Goal: Task Accomplishment & Management: Manage account settings

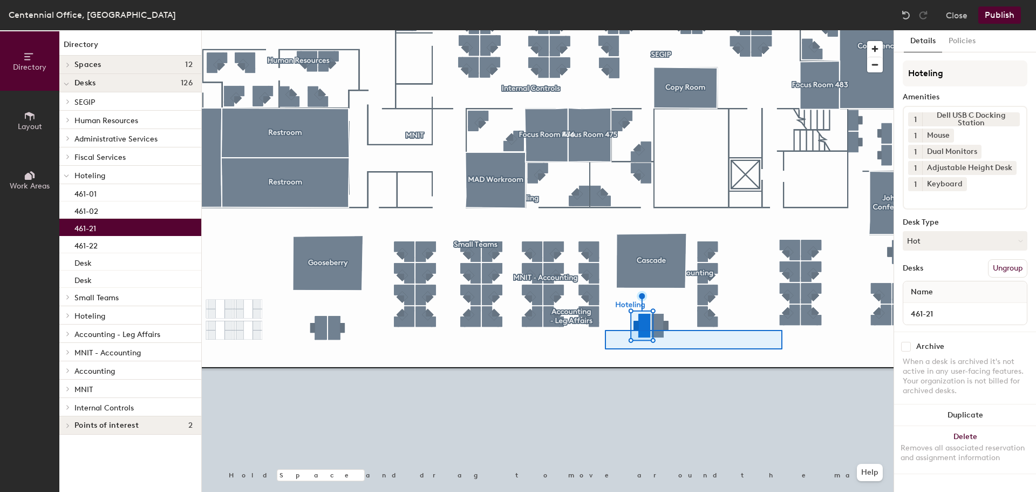
click at [605, 30] on div at bounding box center [548, 30] width 692 height 0
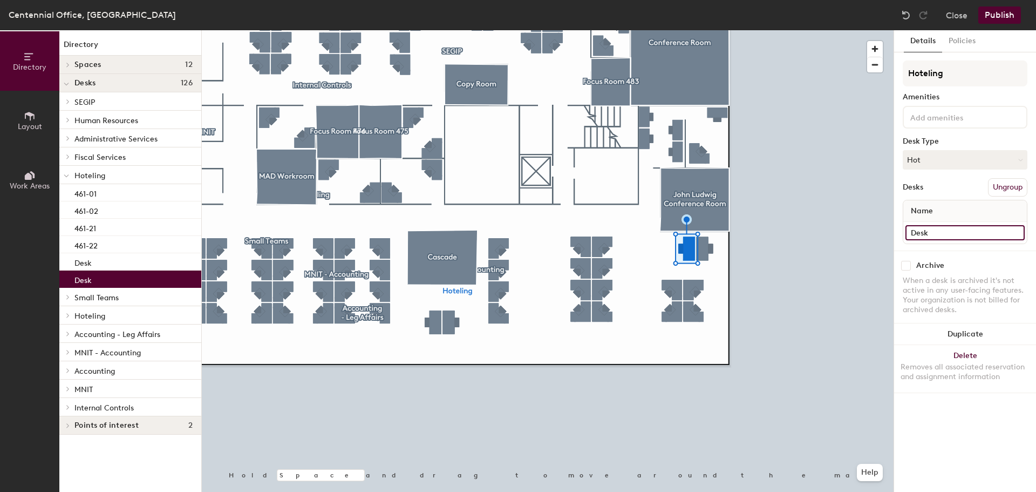
click at [954, 233] on input "Desk" at bounding box center [965, 232] width 119 height 15
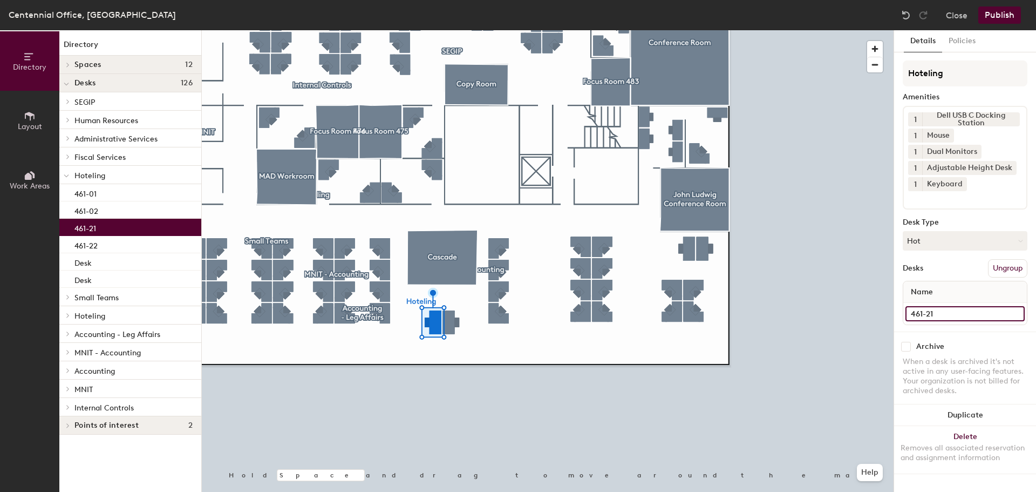
click at [963, 314] on input "461-21" at bounding box center [965, 313] width 119 height 15
click at [962, 314] on input "461-21" at bounding box center [965, 313] width 119 height 15
click at [955, 311] on input "461-21" at bounding box center [965, 313] width 119 height 15
type input "461-31"
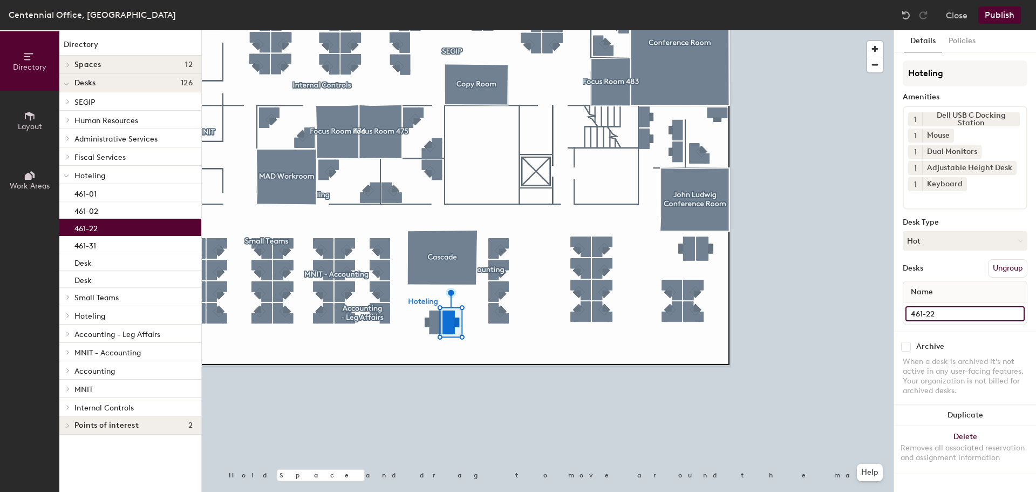
click at [963, 315] on input "461-22" at bounding box center [965, 313] width 119 height 15
click at [948, 315] on input "461-22" at bounding box center [965, 313] width 119 height 15
type input "461-32"
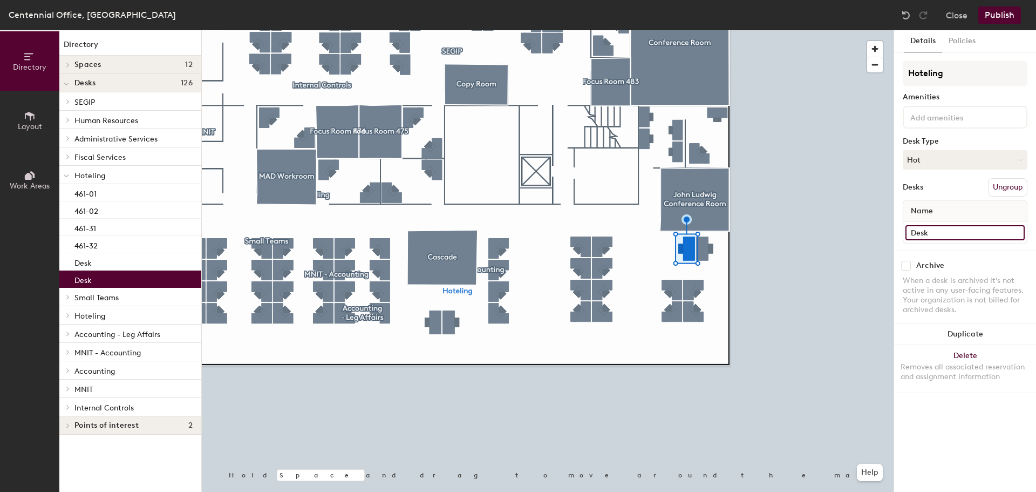
click at [951, 238] on input "Desk" at bounding box center [965, 232] width 119 height 15
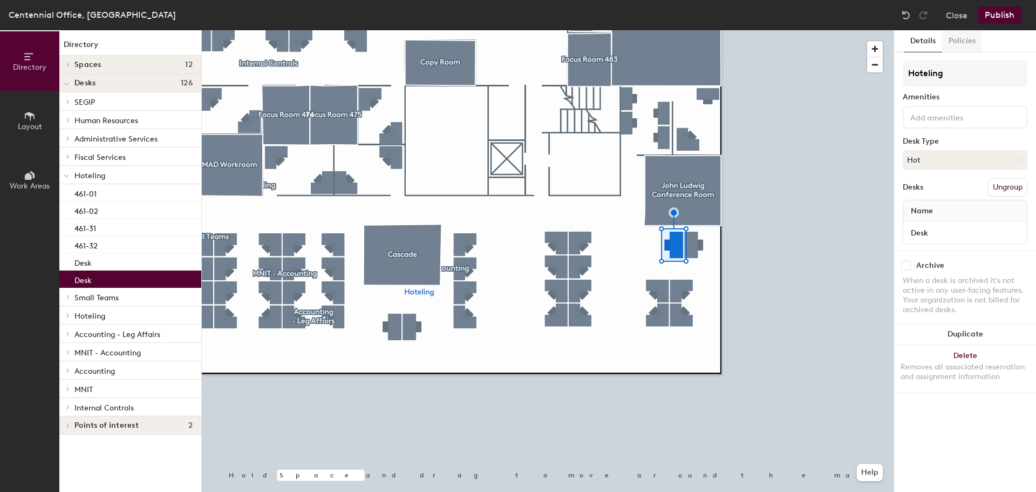
click at [968, 40] on button "Policies" at bounding box center [963, 41] width 40 height 22
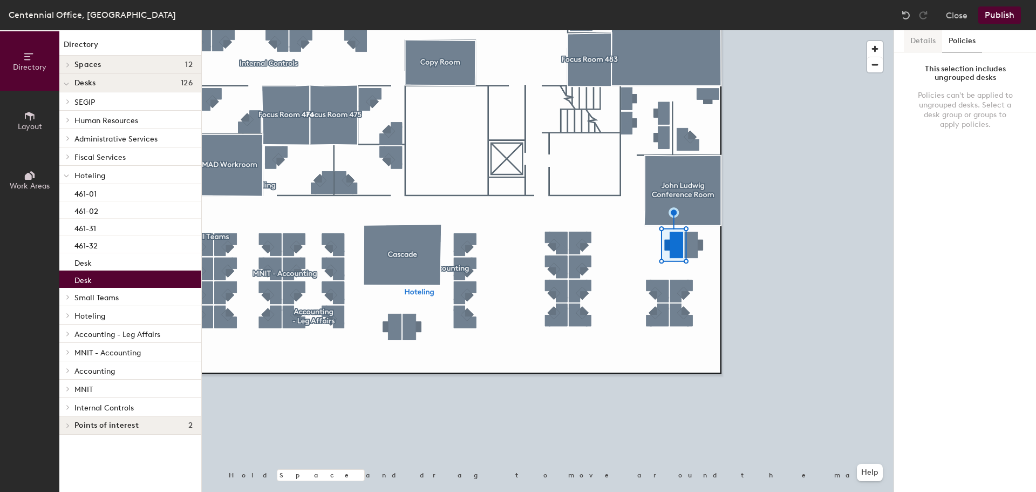
click at [937, 40] on button "Details" at bounding box center [923, 41] width 38 height 22
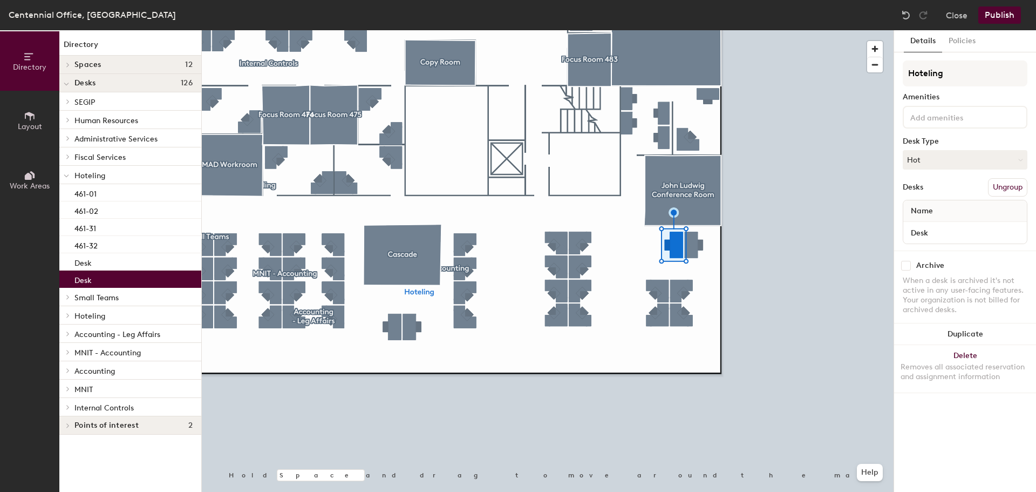
click at [704, 30] on div at bounding box center [548, 30] width 692 height 0
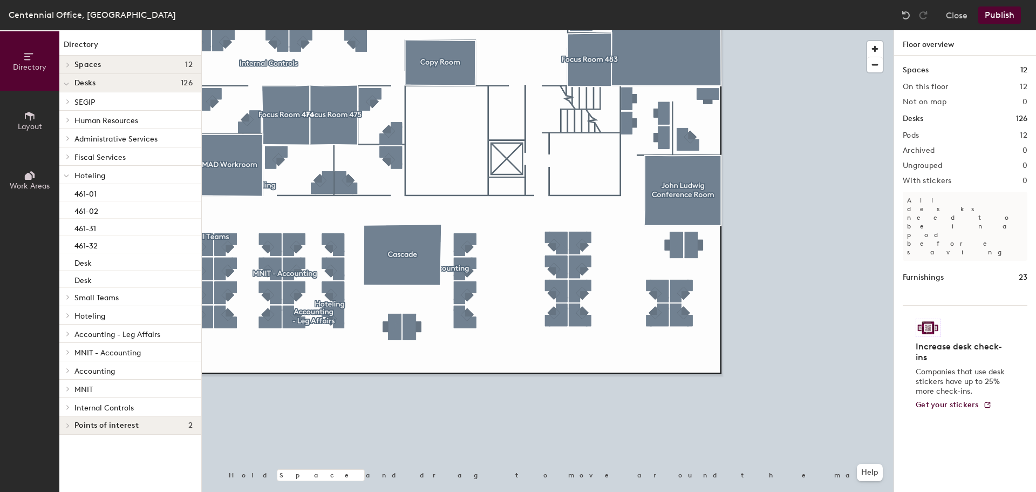
click at [682, 30] on div at bounding box center [548, 30] width 692 height 0
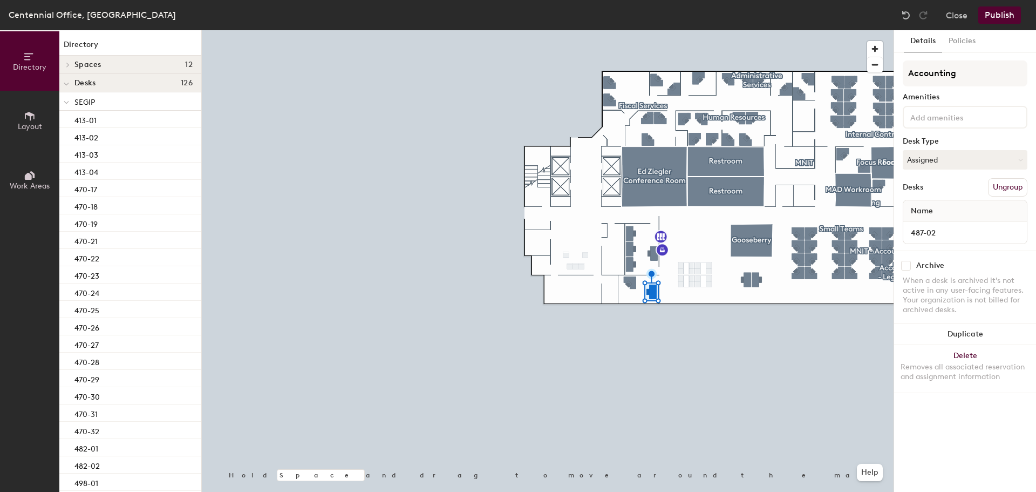
click at [1003, 17] on button "Publish" at bounding box center [1000, 14] width 43 height 17
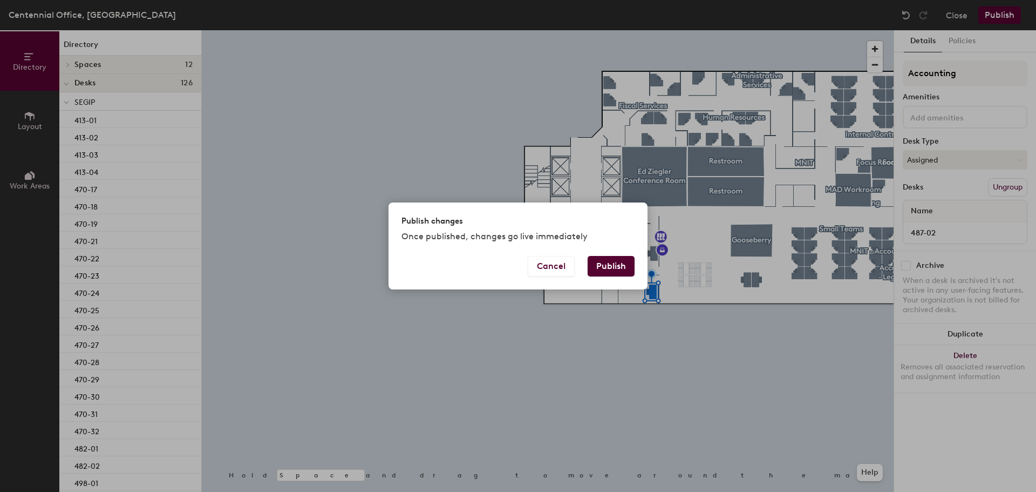
click at [619, 266] on button "Publish" at bounding box center [611, 266] width 47 height 21
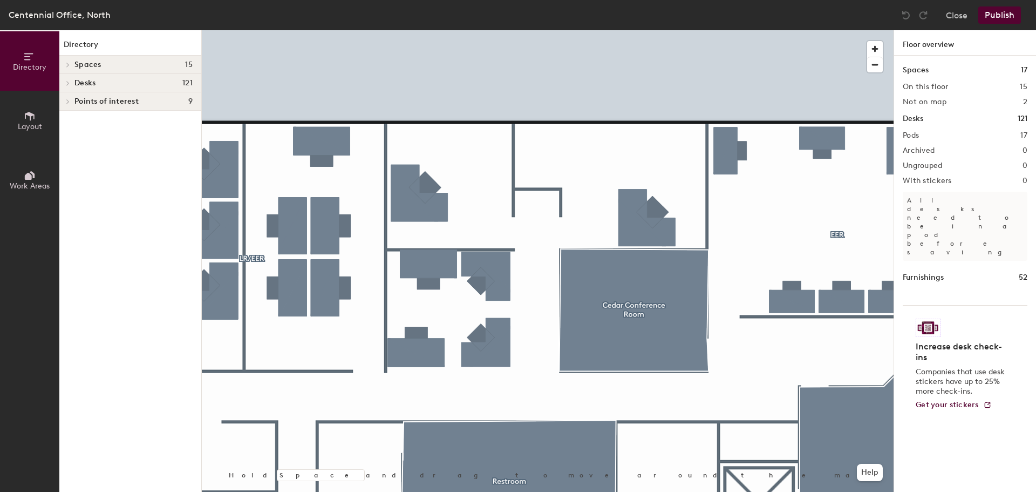
click at [341, 30] on div at bounding box center [548, 30] width 692 height 0
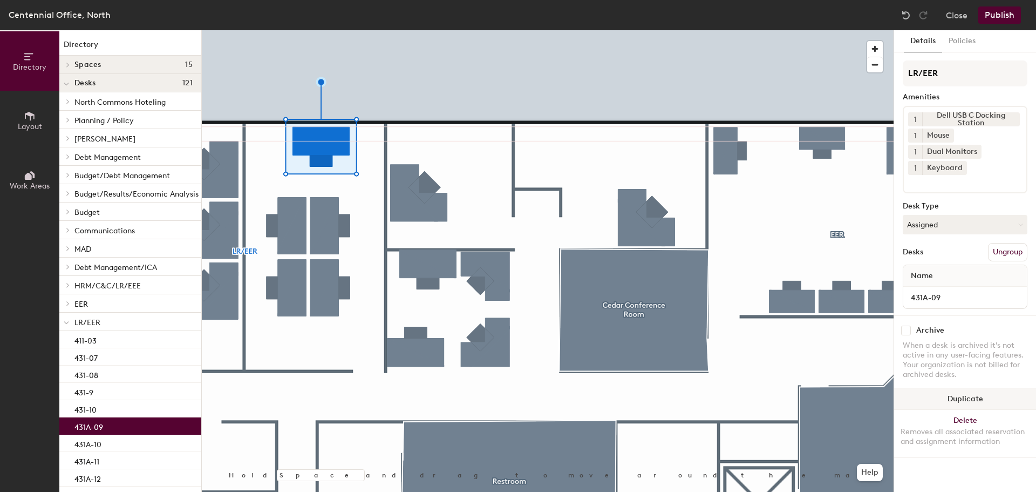
click at [977, 395] on button "Duplicate" at bounding box center [965, 399] width 142 height 22
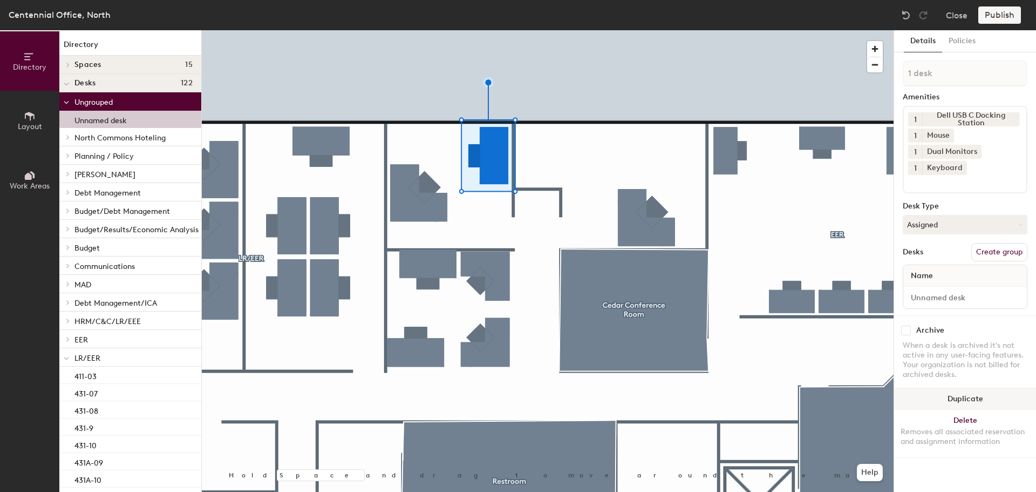
click at [991, 401] on button "Duplicate" at bounding box center [965, 399] width 142 height 22
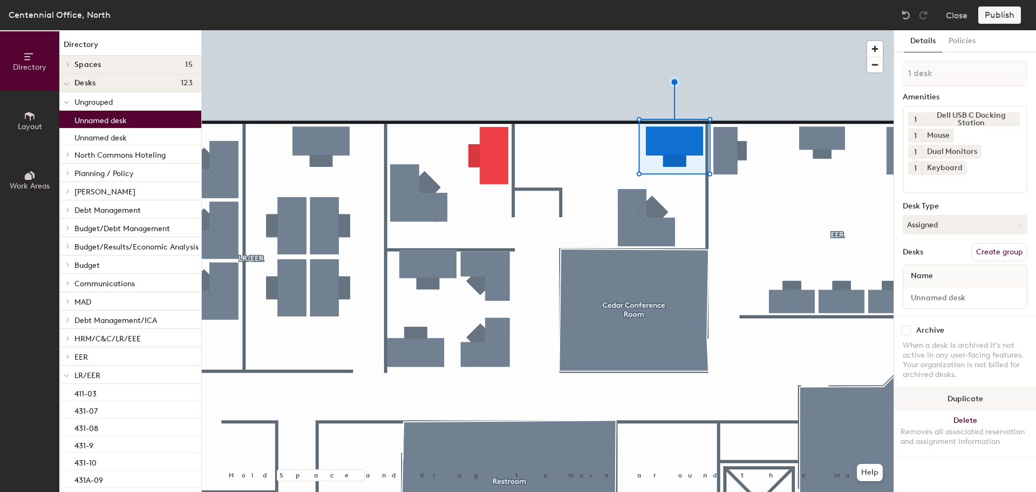
click at [991, 391] on button "Duplicate" at bounding box center [965, 399] width 142 height 22
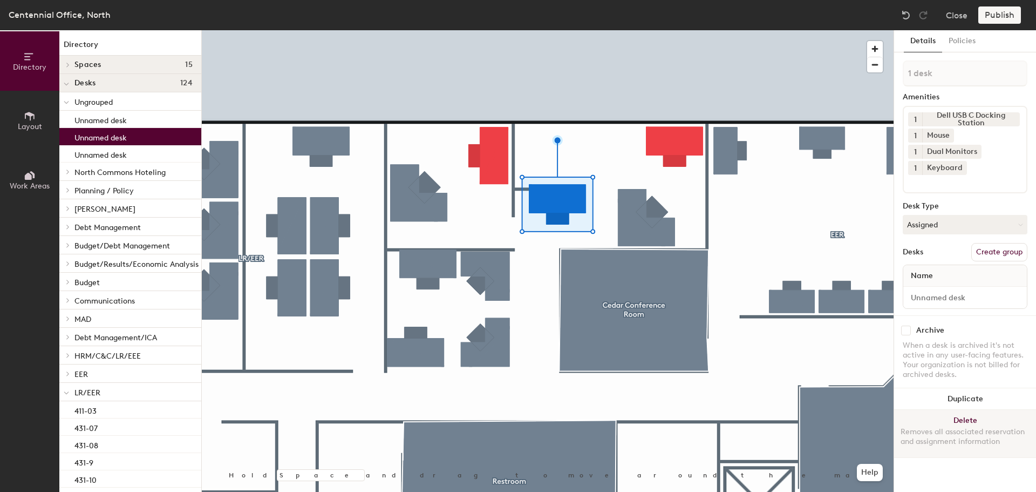
click at [958, 415] on button "Delete Removes all associated reservation and assignment information" at bounding box center [965, 434] width 142 height 48
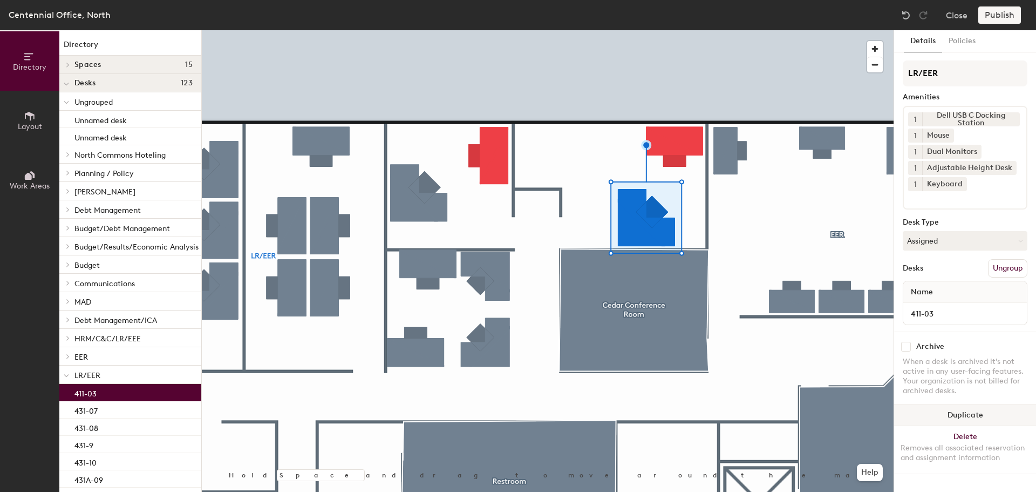
click at [984, 412] on button "Duplicate" at bounding box center [965, 415] width 142 height 22
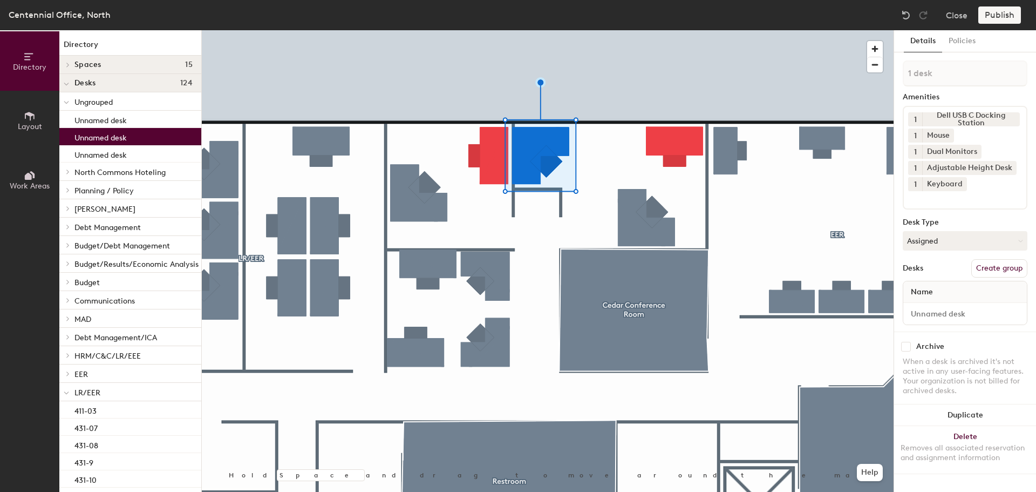
click at [591, 30] on div at bounding box center [548, 30] width 692 height 0
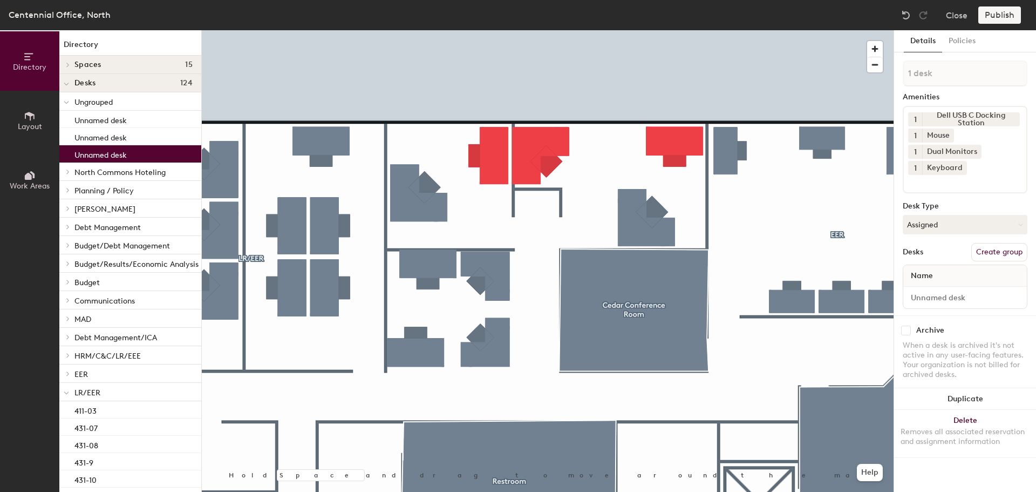
click at [533, 30] on div at bounding box center [548, 30] width 692 height 0
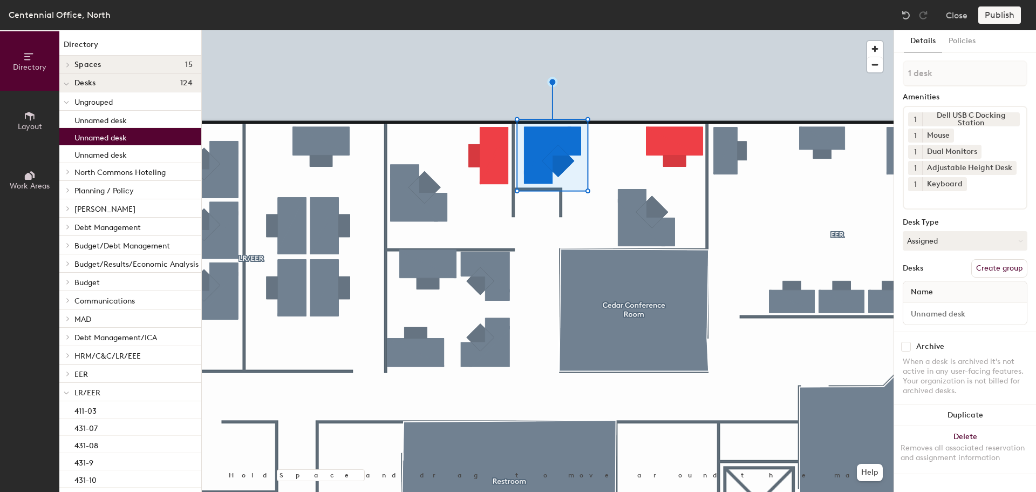
click at [598, 30] on div at bounding box center [548, 30] width 692 height 0
click at [953, 315] on input at bounding box center [965, 313] width 119 height 15
click at [882, 308] on div "Directory Layout Work Areas Directory Spaces 15 4th Floor Lobby Budget Focus Ro…" at bounding box center [518, 261] width 1036 height 462
type input "411-03B"
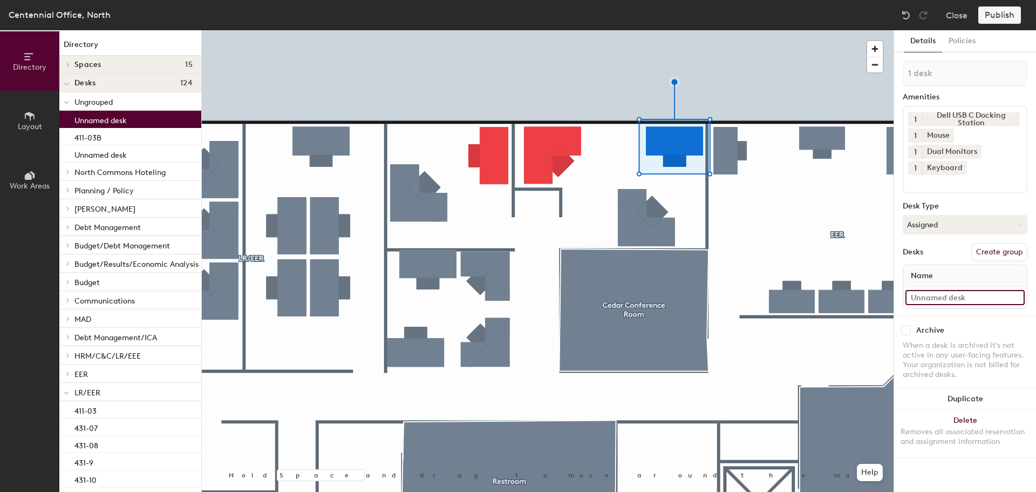
click at [953, 300] on input at bounding box center [965, 297] width 119 height 15
paste input "411-03B"
type input "411-03C"
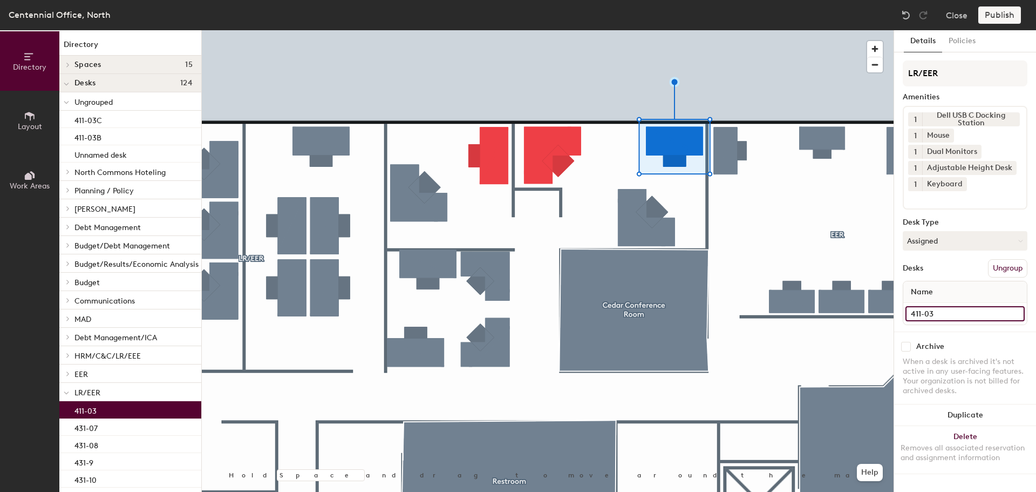
click at [949, 313] on input "411-03" at bounding box center [965, 313] width 119 height 15
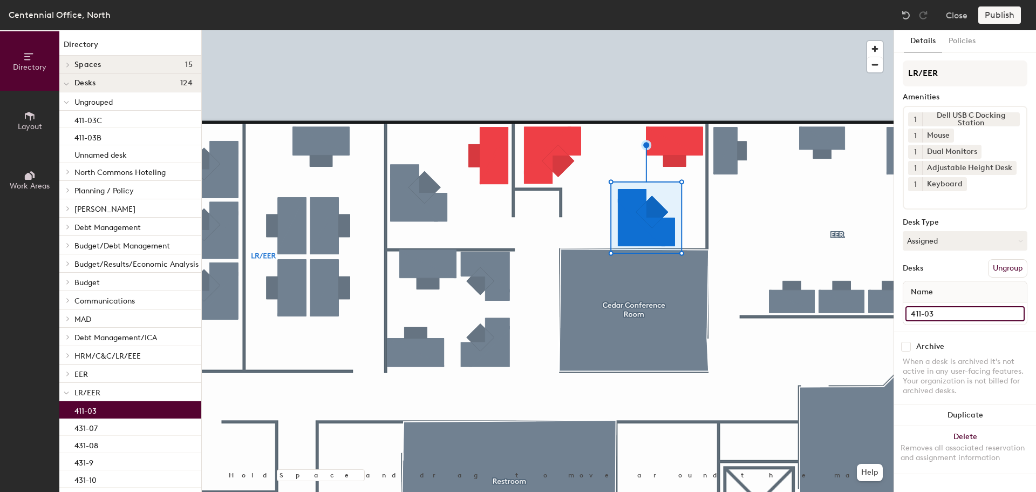
click at [953, 312] on input "411-03" at bounding box center [965, 313] width 119 height 15
type input "411-03A"
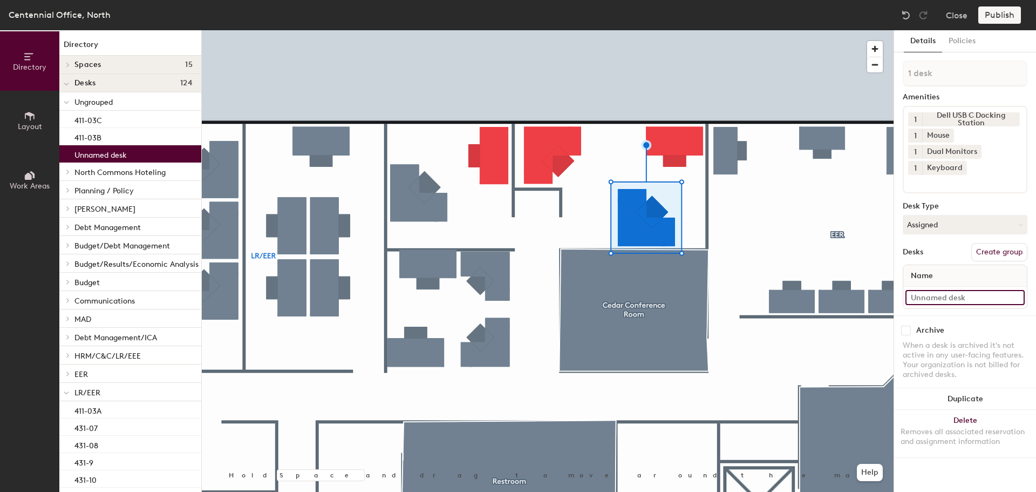
click at [962, 300] on input at bounding box center [965, 297] width 119 height 15
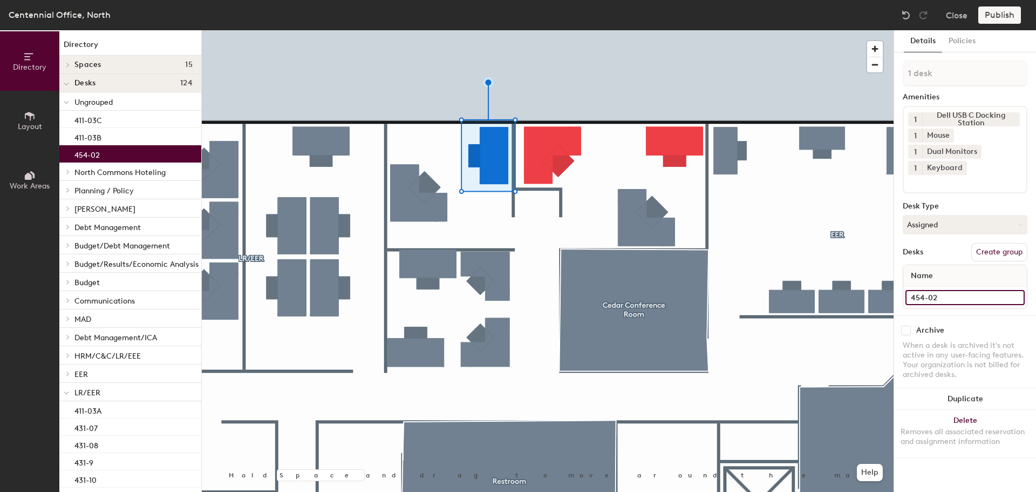
type input "454-02"
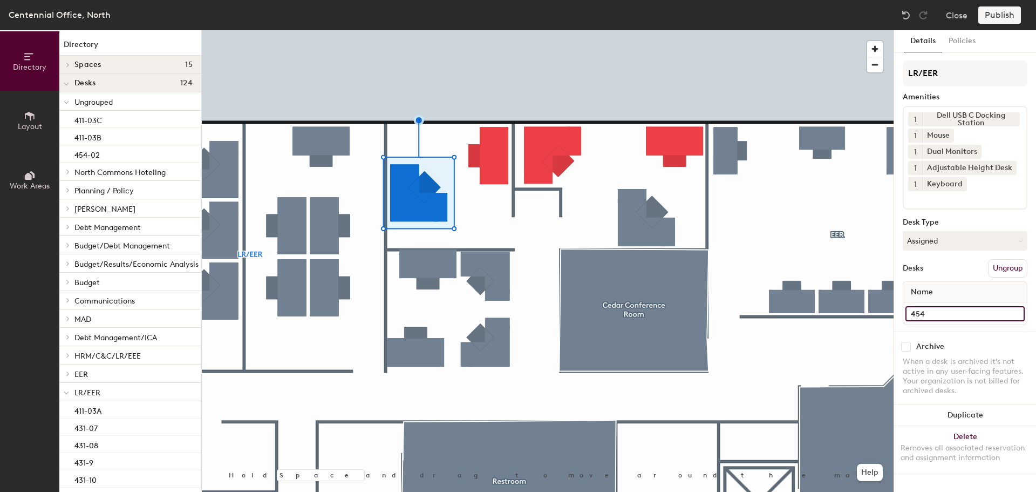
click at [965, 315] on input "454" at bounding box center [965, 313] width 119 height 15
click at [954, 313] on input "454" at bounding box center [965, 313] width 119 height 15
type input "454-01"
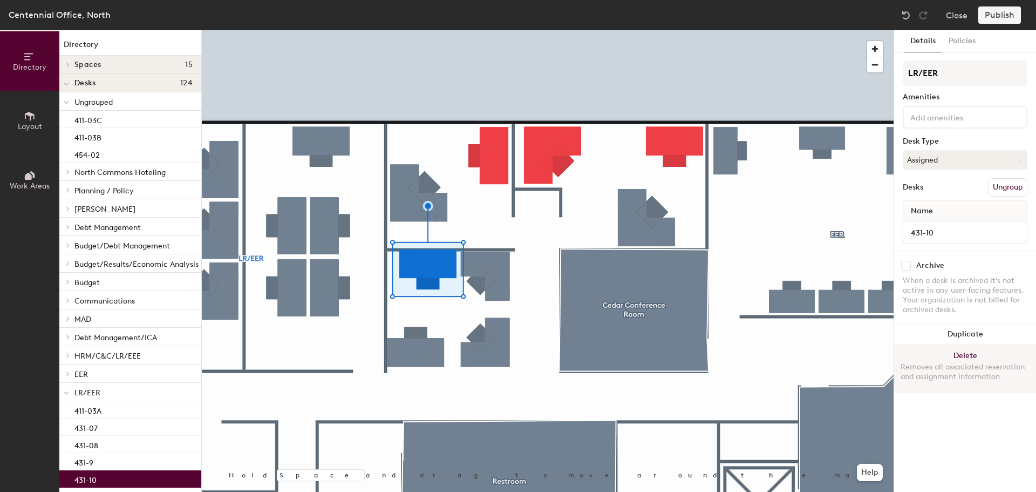
click at [958, 354] on button "Delete Removes all associated reservation and assignment information" at bounding box center [965, 369] width 142 height 48
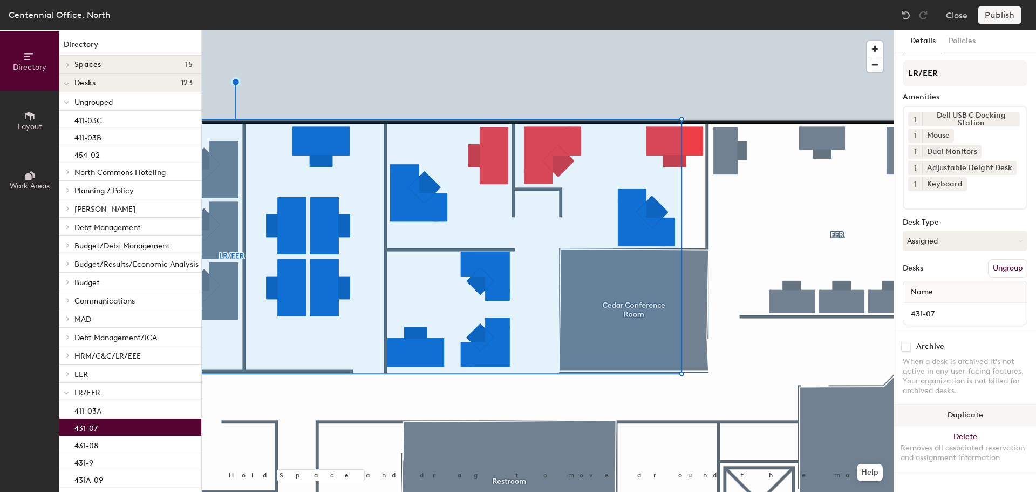
click at [1006, 417] on button "Duplicate" at bounding box center [965, 415] width 142 height 22
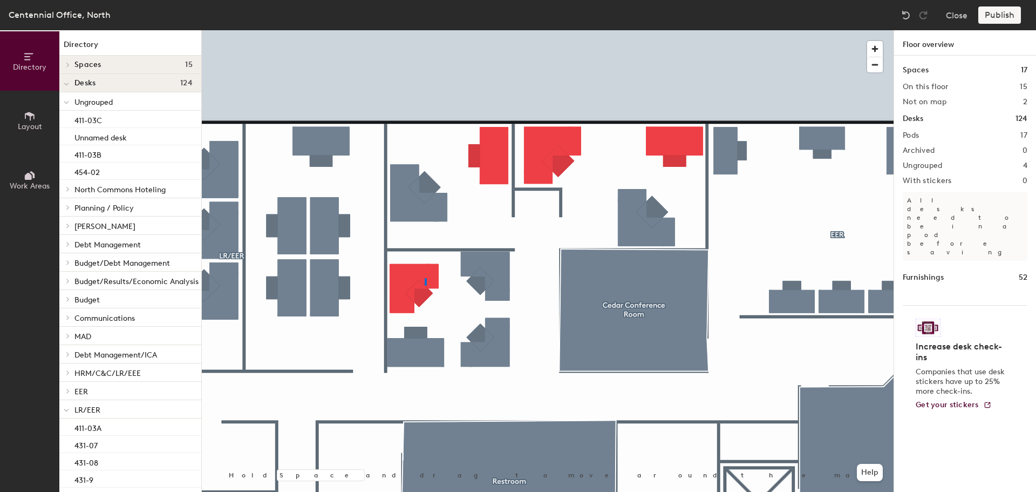
click at [425, 30] on div at bounding box center [548, 30] width 692 height 0
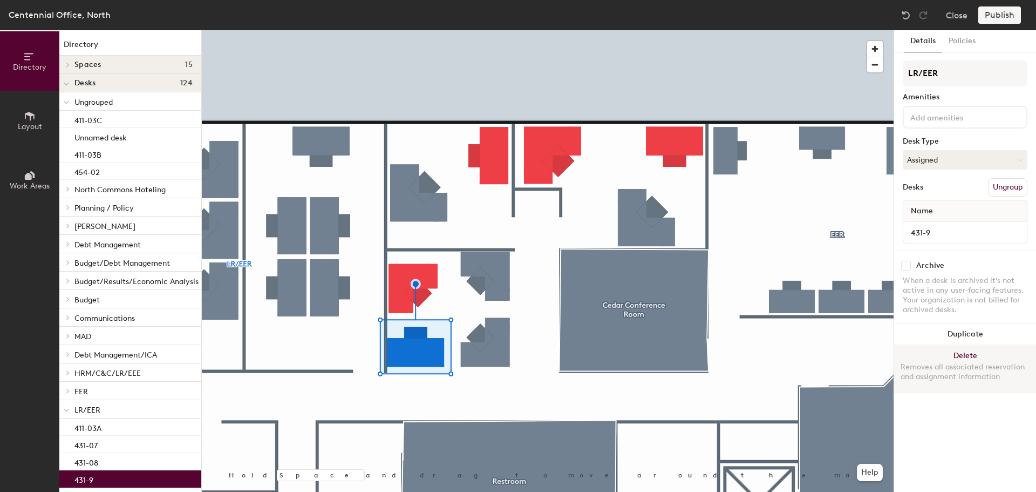
click at [955, 361] on button "Delete Removes all associated reservation and assignment information" at bounding box center [965, 369] width 142 height 48
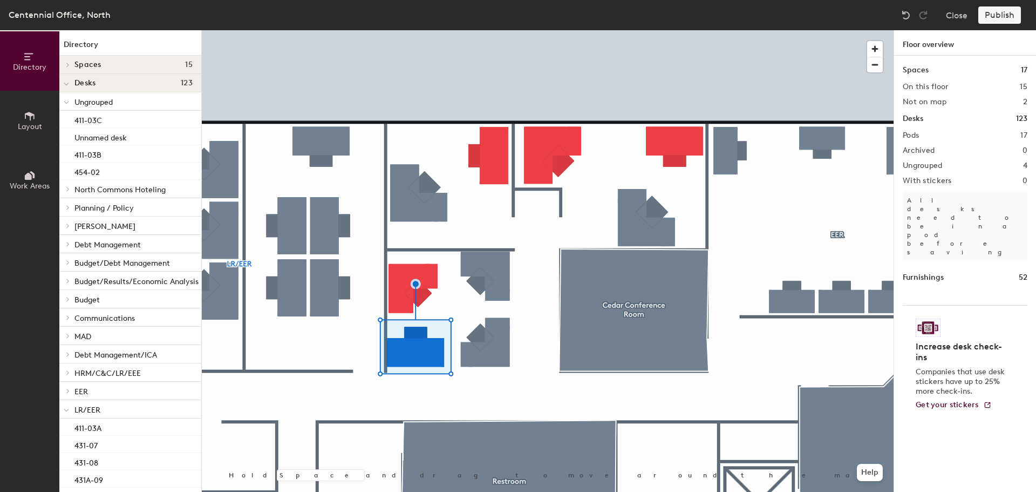
click at [424, 30] on div at bounding box center [548, 30] width 692 height 0
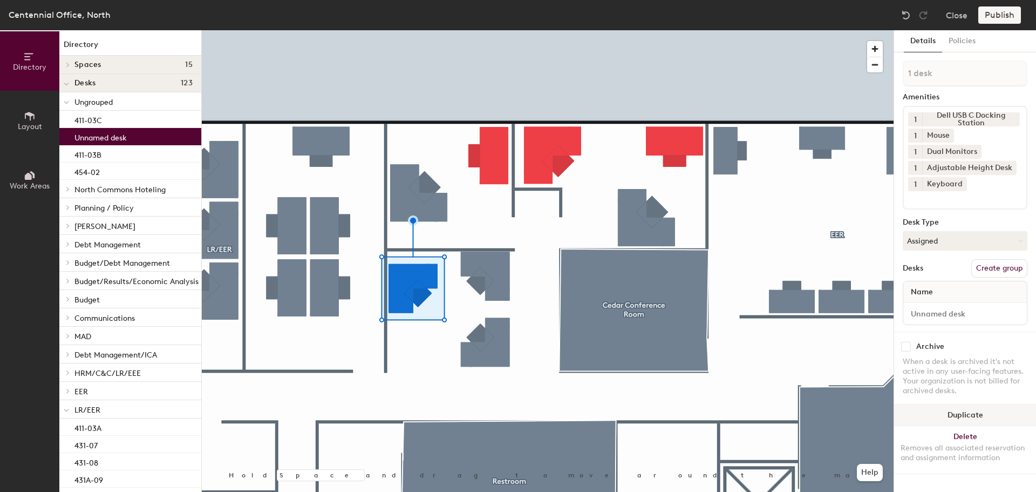
click at [974, 418] on button "Duplicate" at bounding box center [965, 415] width 142 height 22
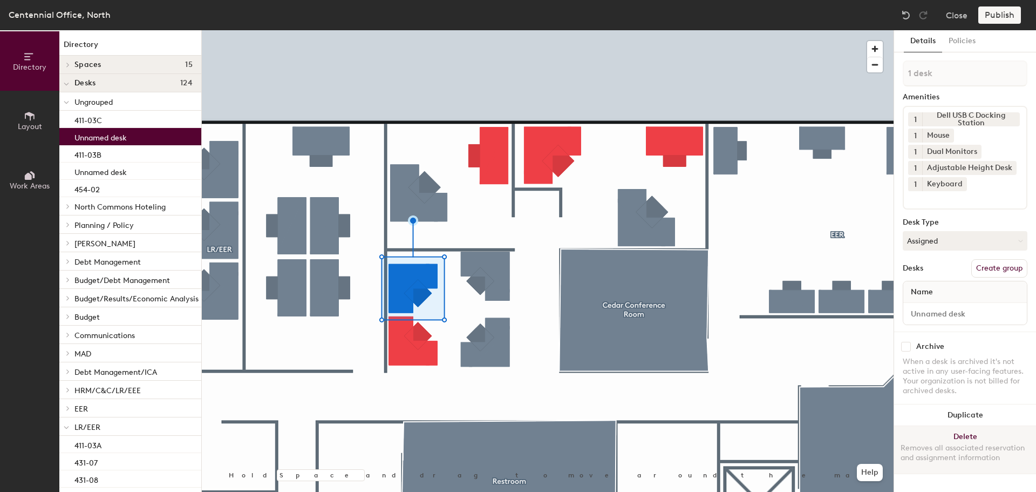
click at [982, 440] on button "Delete Removes all associated reservation and assignment information" at bounding box center [965, 450] width 142 height 48
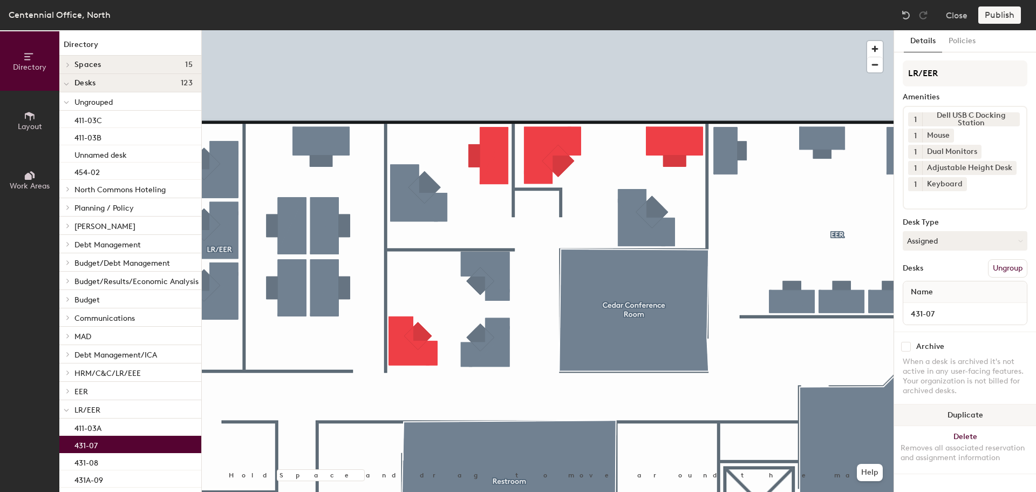
click at [966, 411] on button "Duplicate" at bounding box center [965, 415] width 142 height 22
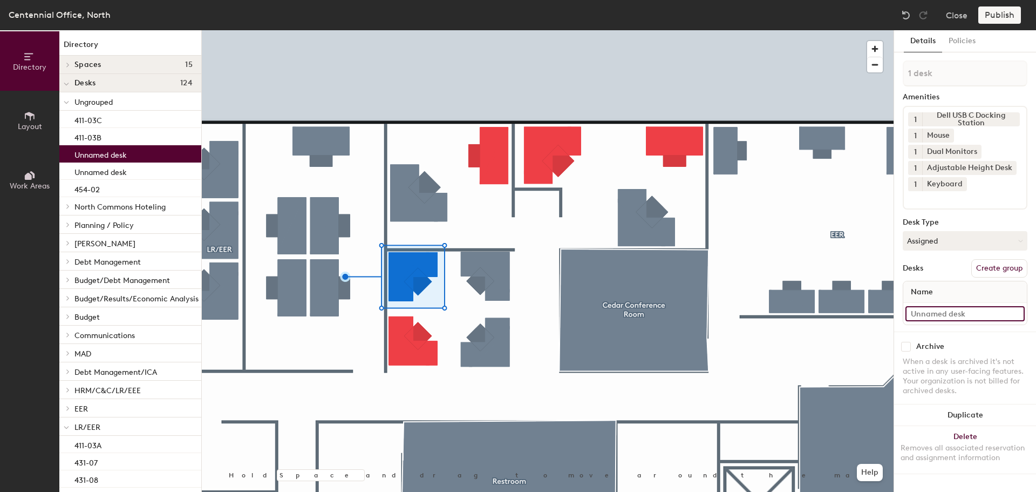
click at [960, 316] on input at bounding box center [965, 313] width 119 height 15
type input "431-12"
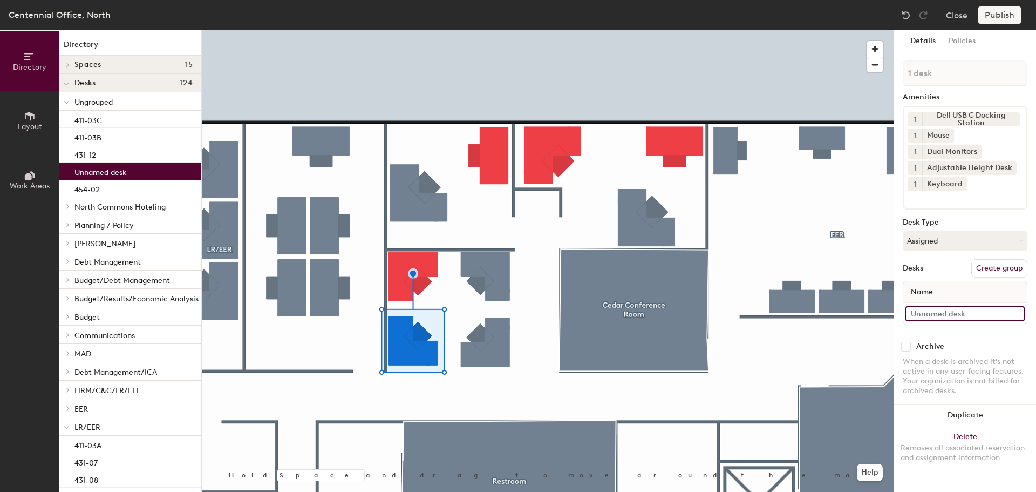
click at [933, 316] on input at bounding box center [965, 313] width 119 height 15
type input "431-11"
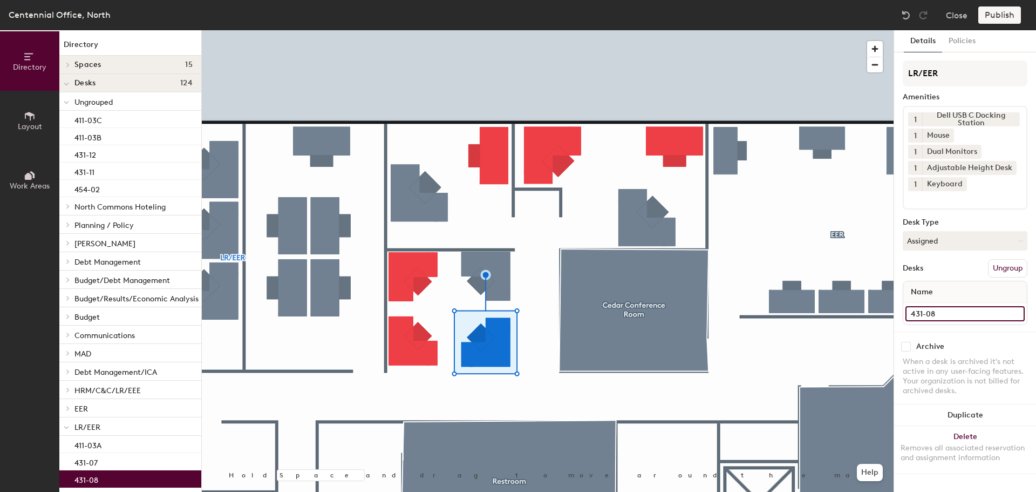
click at [989, 314] on input "431-08" at bounding box center [965, 313] width 119 height 15
click at [979, 314] on input "431-08" at bounding box center [965, 313] width 119 height 15
type input "431-14"
click at [960, 313] on input "431-07" at bounding box center [965, 313] width 119 height 15
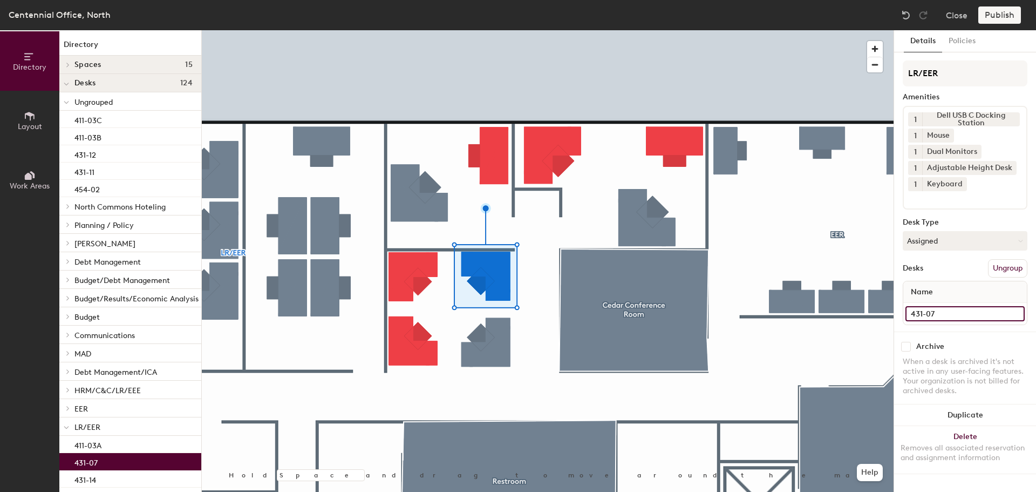
click at [956, 314] on input "431-07" at bounding box center [965, 313] width 119 height 15
type input "431-13"
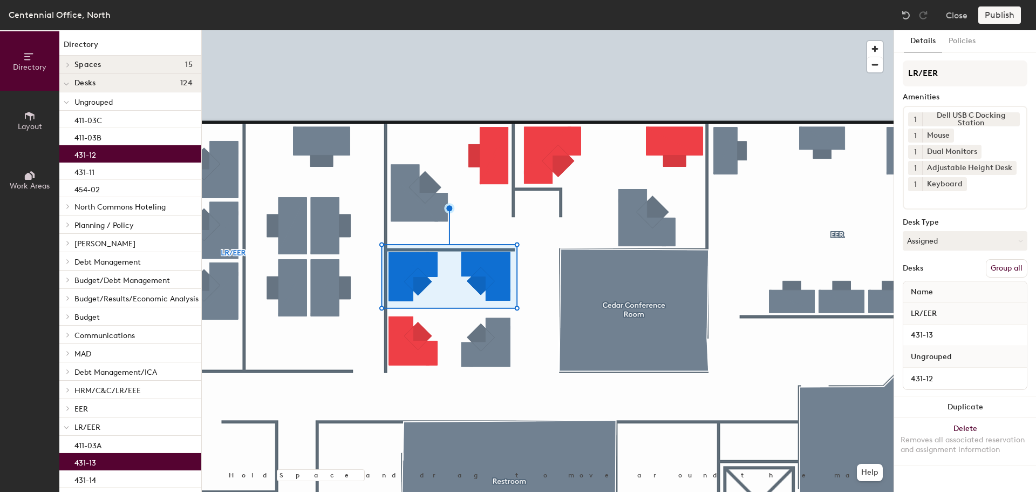
click at [1008, 268] on button "Group all" at bounding box center [1007, 268] width 42 height 18
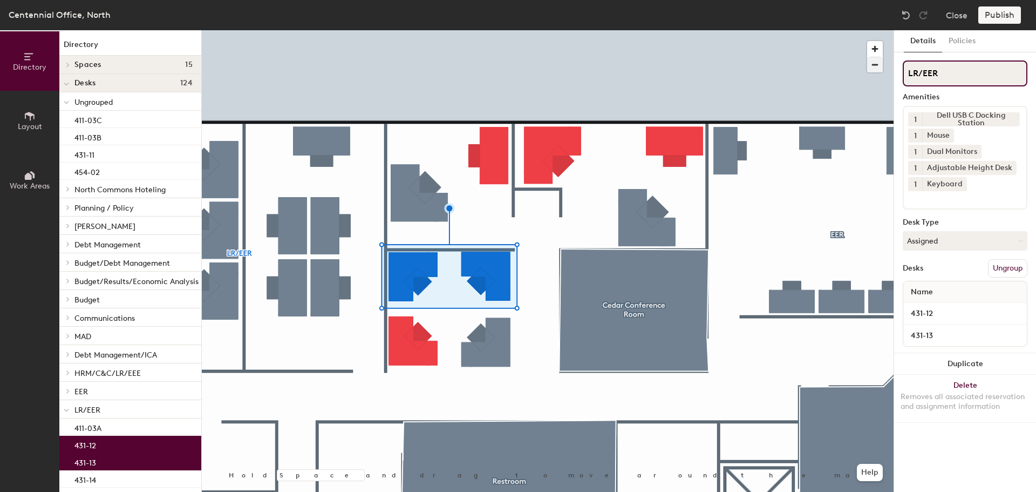
click at [866, 71] on div "Directory Layout Work Areas Directory Spaces 15 4th Floor Lobby Budget Focus Ro…" at bounding box center [518, 261] width 1036 height 462
type input "Legal"
click at [958, 42] on button "Policies" at bounding box center [963, 41] width 40 height 22
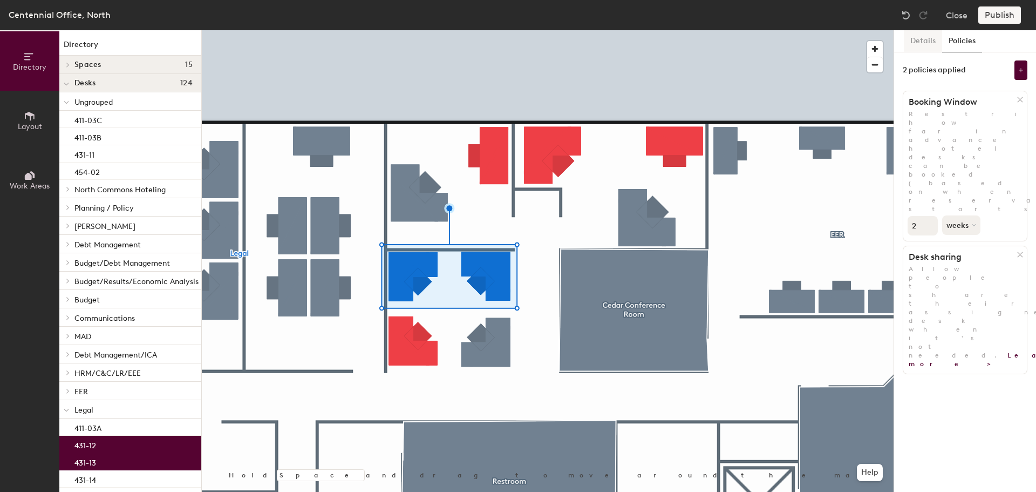
click at [923, 40] on button "Details" at bounding box center [923, 41] width 38 height 22
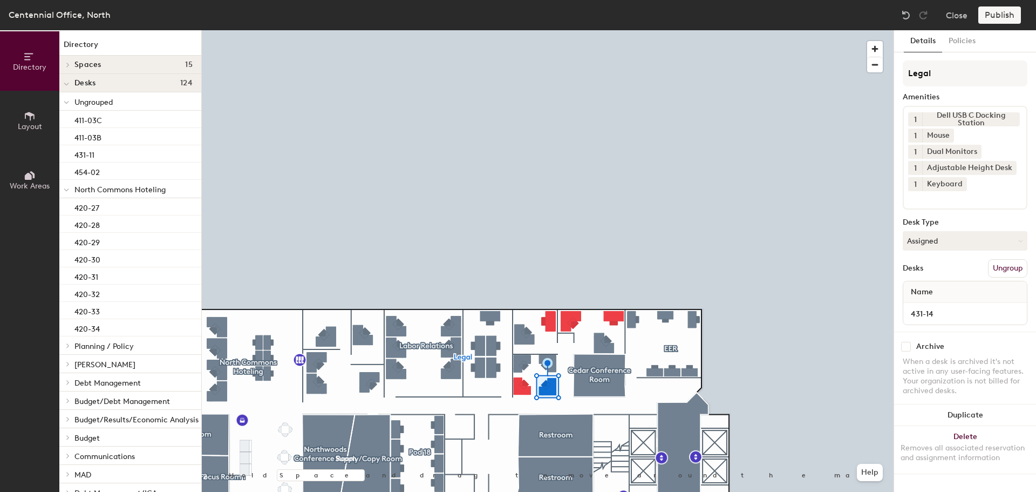
click at [1009, 269] on button "Ungroup" at bounding box center [1007, 268] width 39 height 18
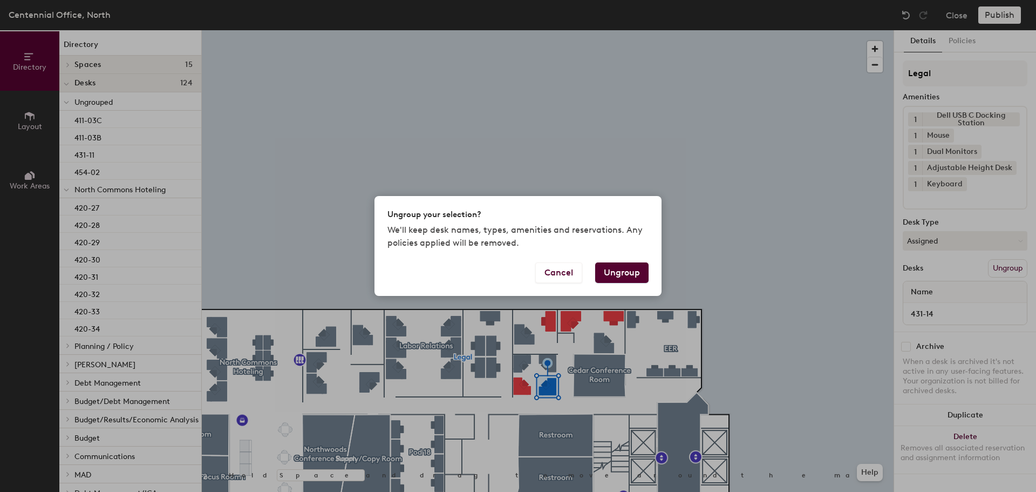
click at [639, 272] on button "Ungroup" at bounding box center [621, 272] width 53 height 21
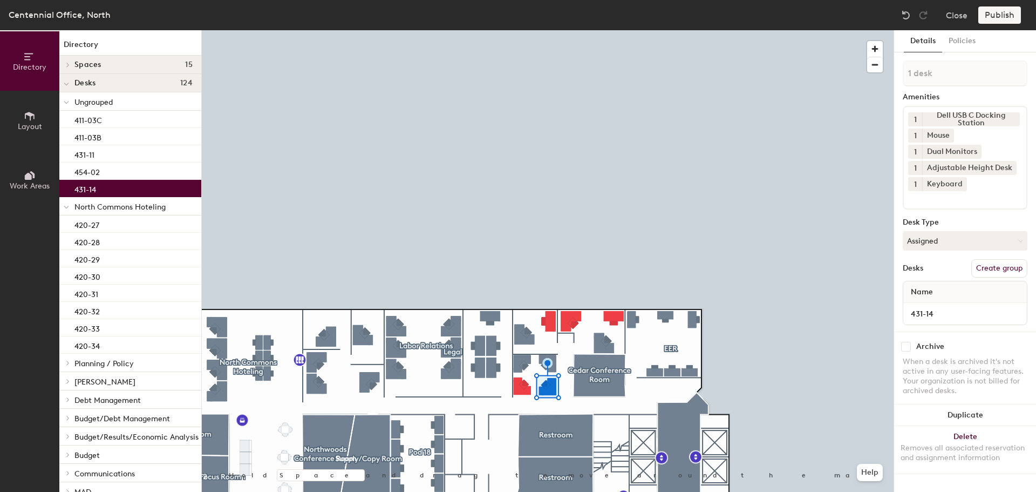
type input "2 desks"
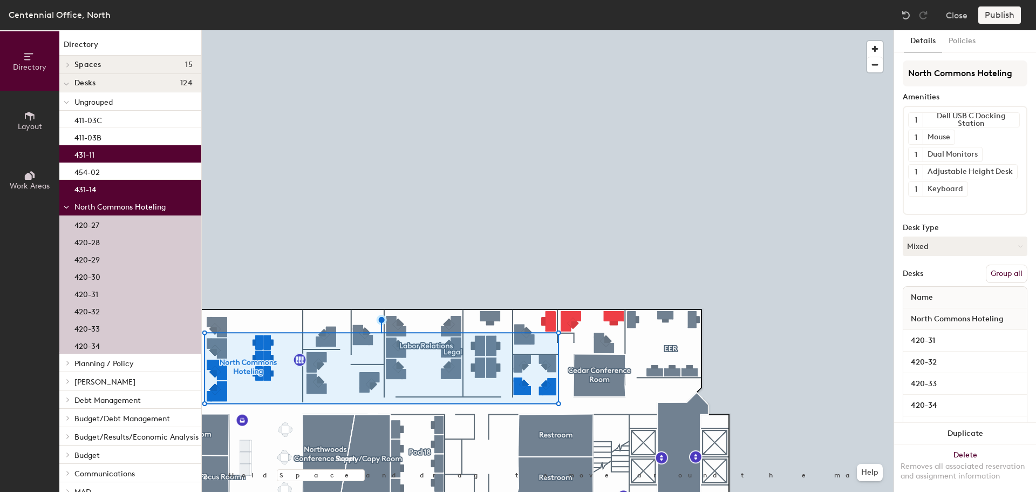
click at [1006, 272] on button "Group all" at bounding box center [1007, 274] width 42 height 18
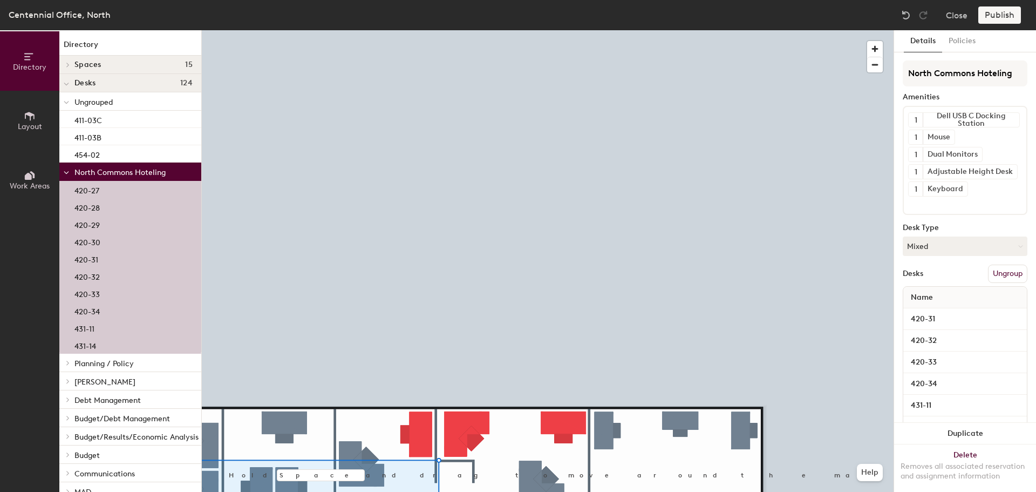
click at [424, 30] on div at bounding box center [548, 30] width 692 height 0
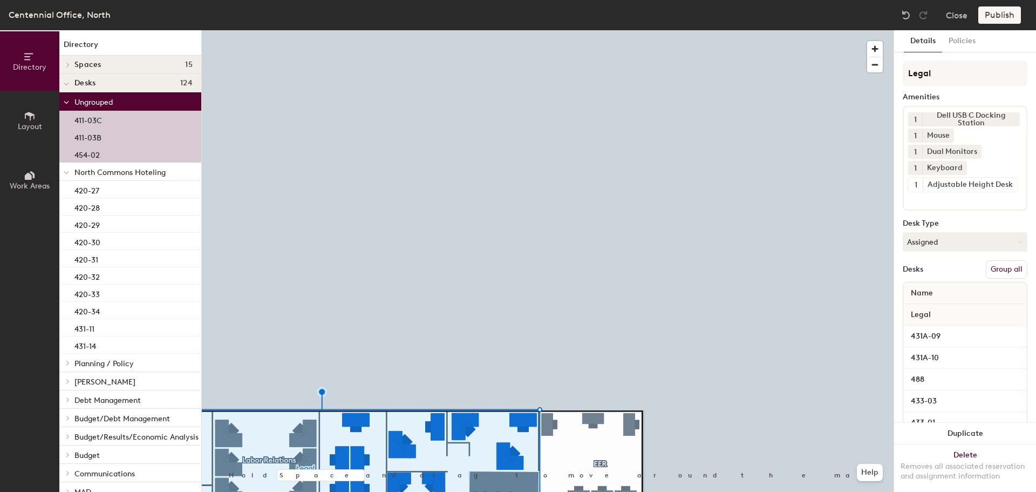
click at [1001, 275] on button "Group all" at bounding box center [1007, 269] width 42 height 18
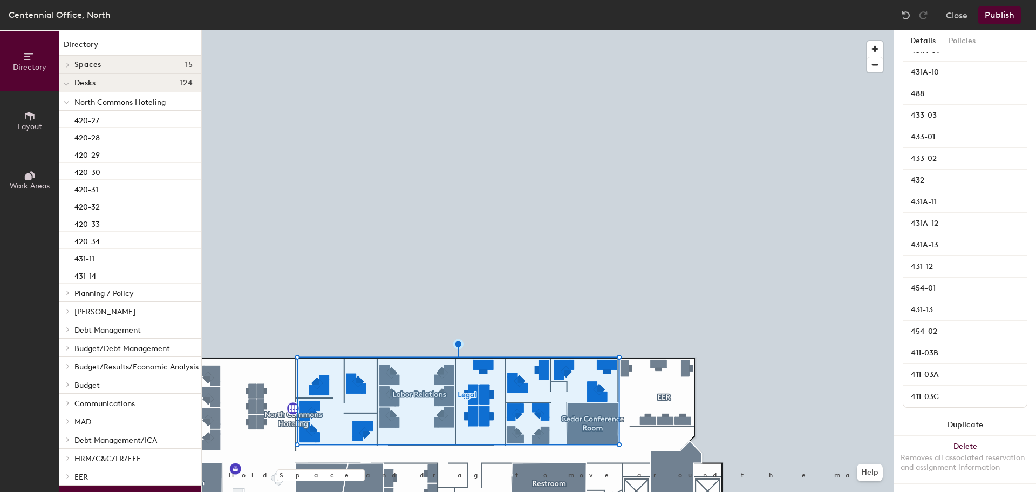
scroll to position [274, 0]
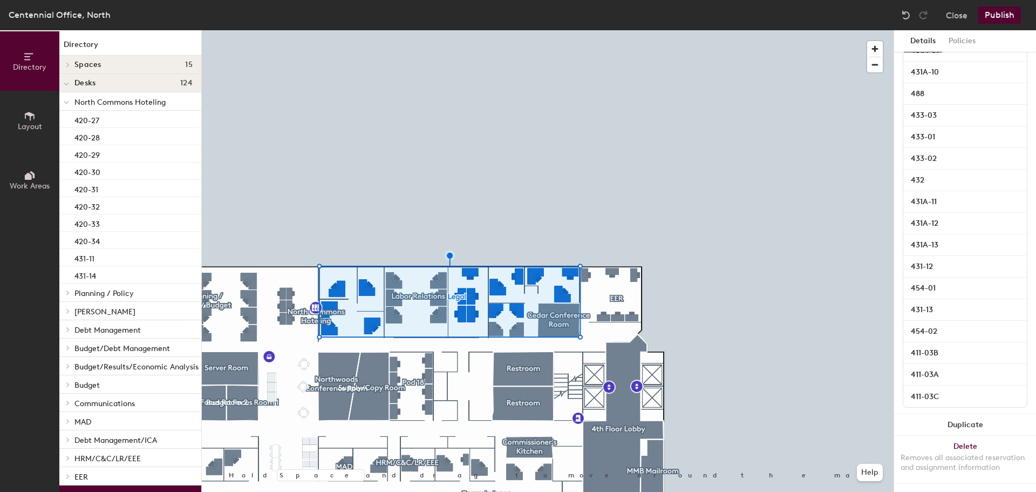
click at [484, 30] on div at bounding box center [548, 30] width 692 height 0
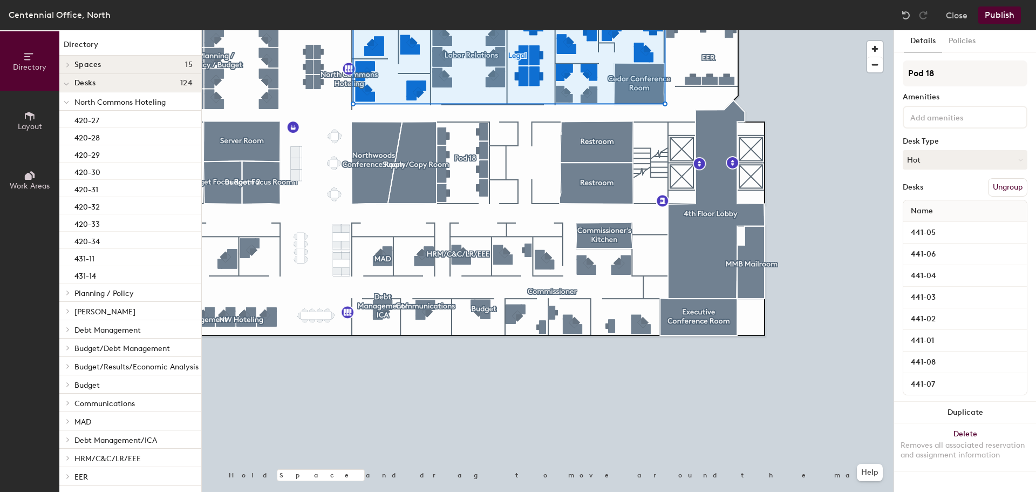
scroll to position [0, 0]
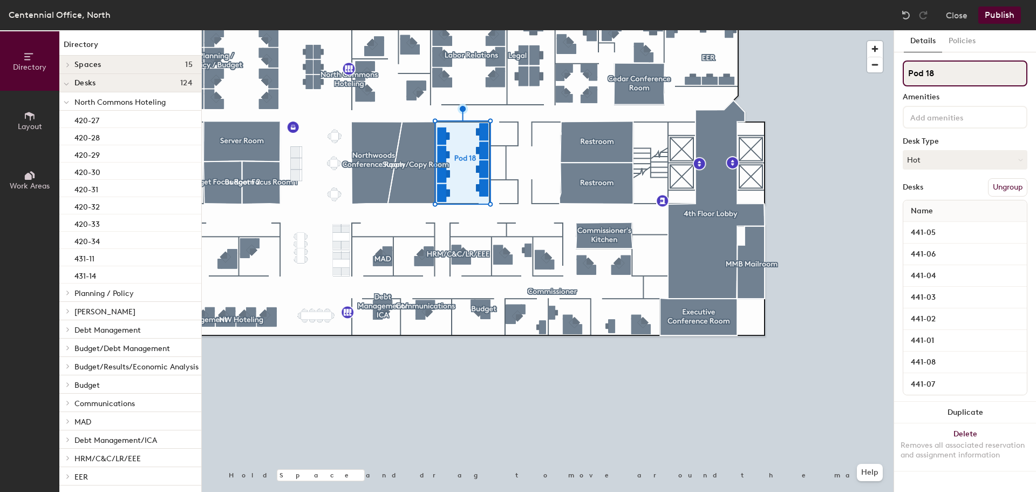
click at [961, 76] on input "Pod 18" at bounding box center [965, 73] width 125 height 26
click at [842, 75] on div "Directory Layout Work Areas Directory Spaces 15 4th Floor Lobby Budget Focus Ro…" at bounding box center [518, 261] width 1036 height 462
type input "Hoteling"
click at [783, 30] on div at bounding box center [548, 30] width 692 height 0
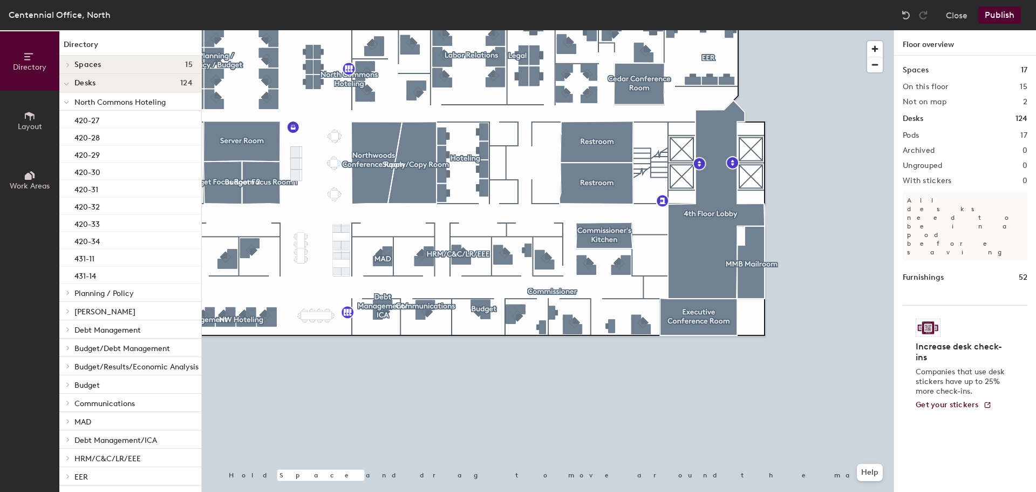
click at [1001, 17] on button "Publish" at bounding box center [1000, 14] width 43 height 17
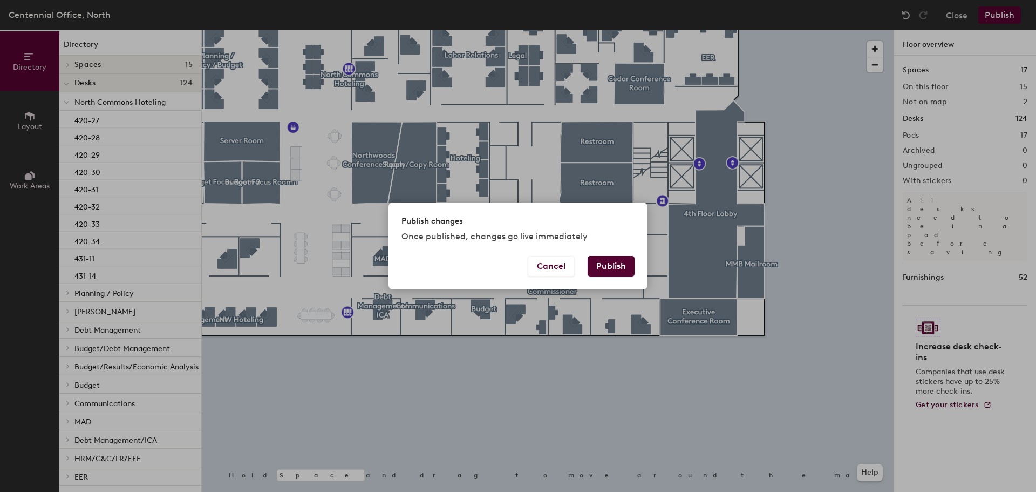
click at [626, 265] on button "Publish" at bounding box center [611, 266] width 47 height 21
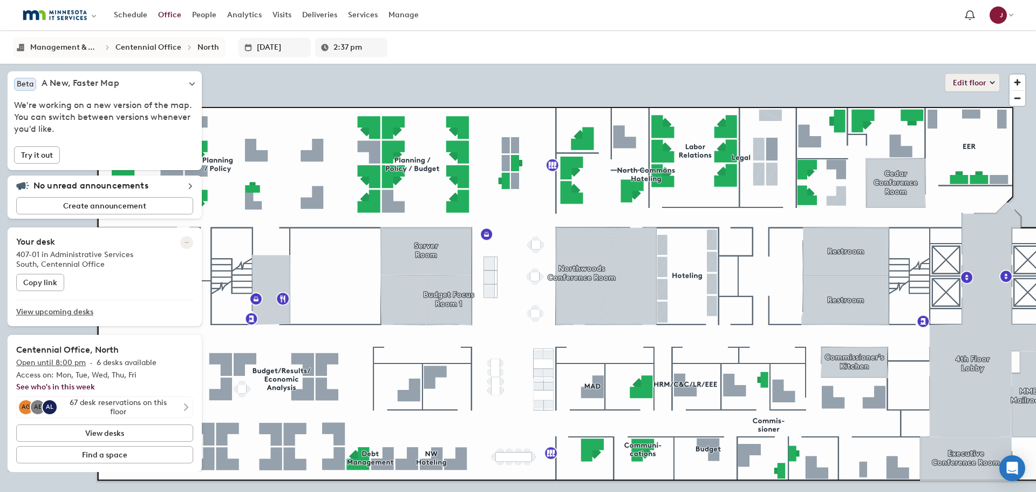
click at [976, 82] on button "Edit floor" at bounding box center [973, 82] width 54 height 17
click at [938, 105] on li "Assignments - Quick edit" at bounding box center [932, 105] width 133 height 15
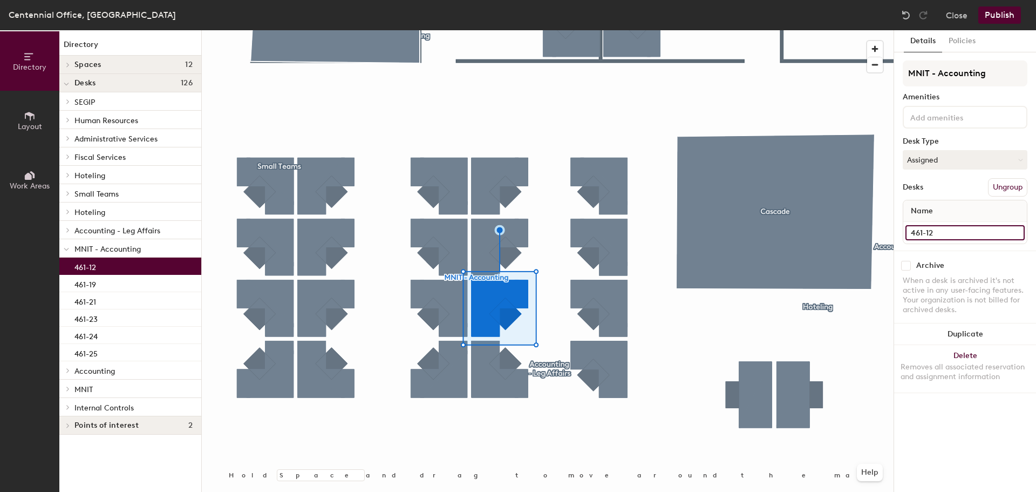
click at [951, 234] on input "461-12" at bounding box center [965, 232] width 119 height 15
click at [948, 232] on input "461-12" at bounding box center [965, 232] width 119 height 15
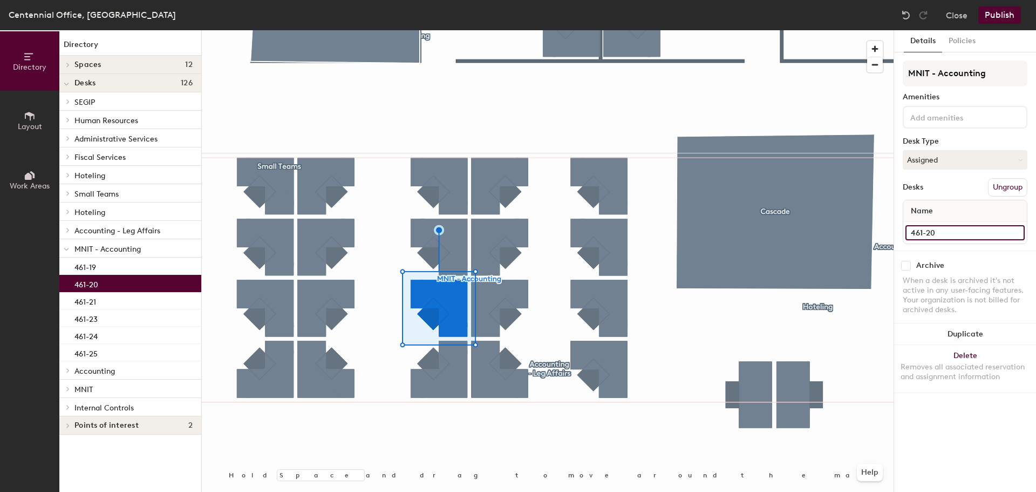
type input "461-20"
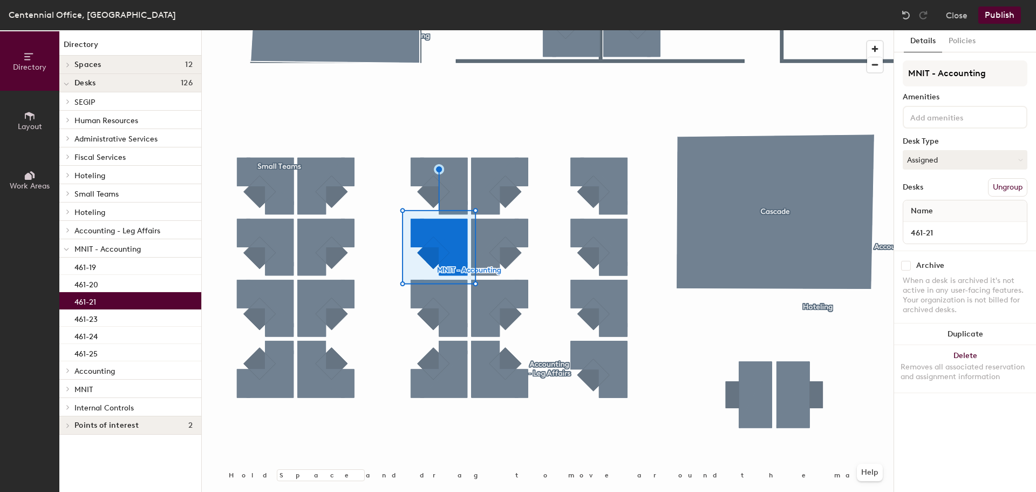
click at [995, 12] on button "Publish" at bounding box center [1000, 14] width 43 height 17
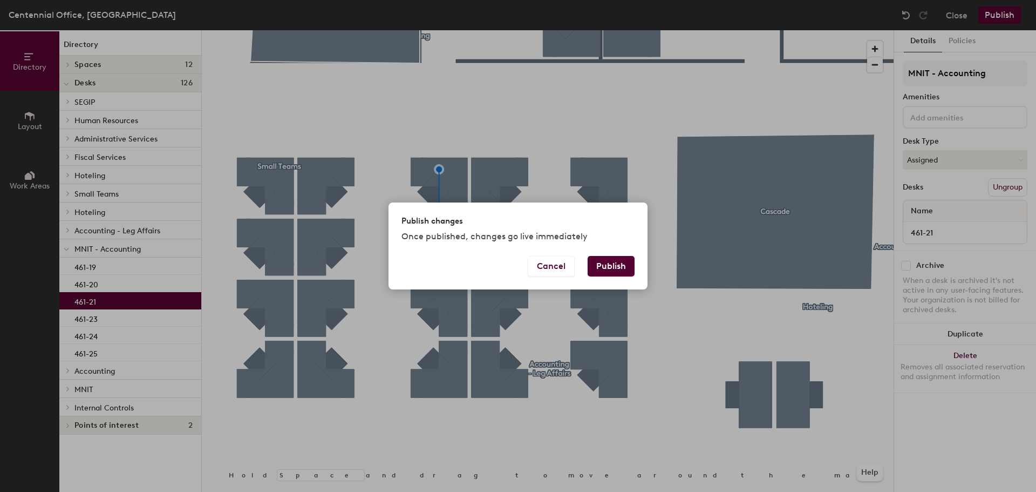
click at [615, 273] on button "Publish" at bounding box center [611, 266] width 47 height 21
